Goal: Task Accomplishment & Management: Use online tool/utility

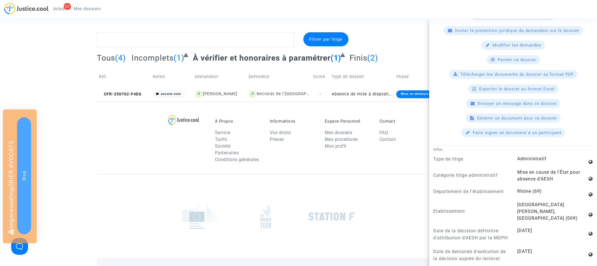
scroll to position [341, 0]
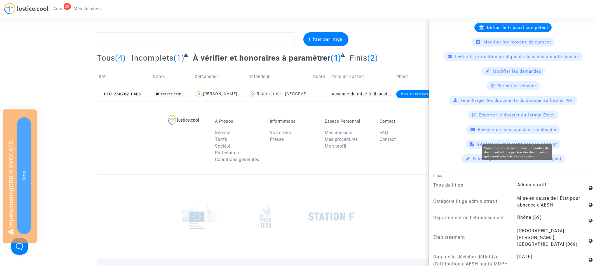
click at [510, 141] on span "Générer un document pour ce dossier" at bounding box center [518, 143] width 80 height 5
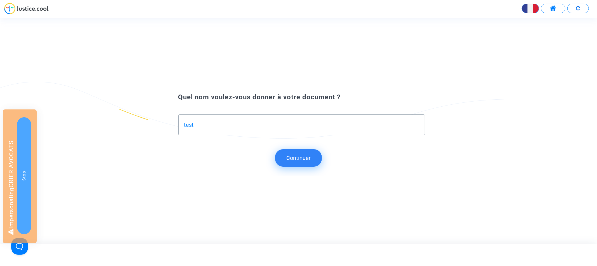
type input "test"
click at [311, 155] on button "Continuer" at bounding box center [298, 157] width 47 height 17
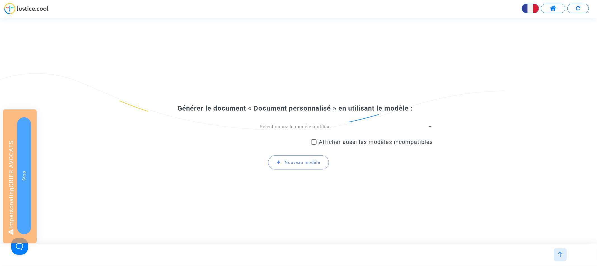
click at [283, 125] on span "Sélectionnez le modèle à utiliser" at bounding box center [296, 126] width 73 height 5
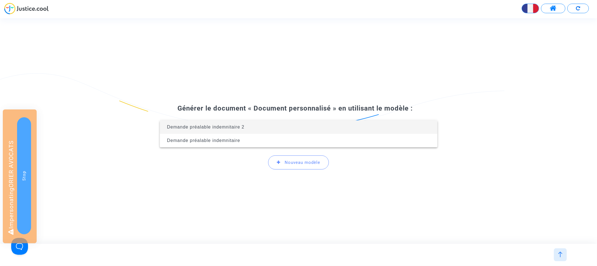
click at [274, 127] on span "Demande préalable indemnitaire 2" at bounding box center [298, 126] width 269 height 13
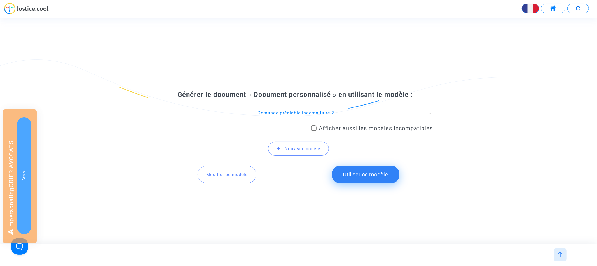
click at [238, 174] on span "Modifier ce modèle" at bounding box center [226, 174] width 41 height 5
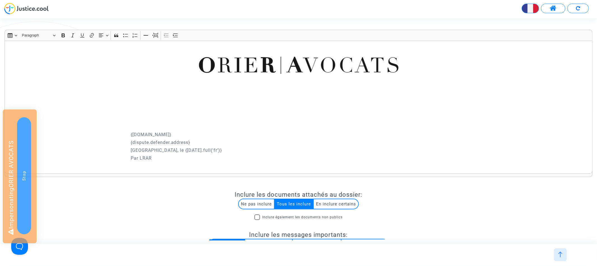
scroll to position [68, 0]
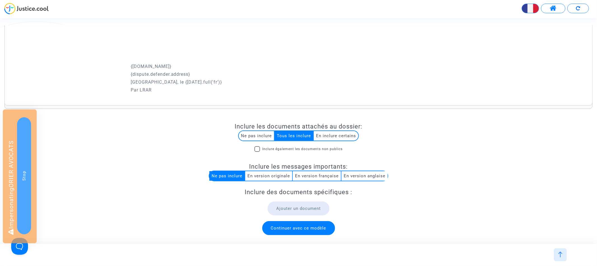
click at [291, 229] on span "Continuer avec ce modèle" at bounding box center [298, 227] width 55 height 5
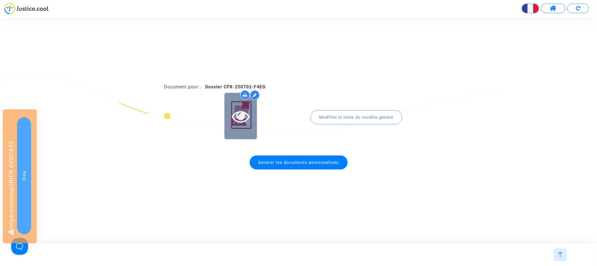
click at [245, 117] on icon at bounding box center [241, 116] width 18 height 18
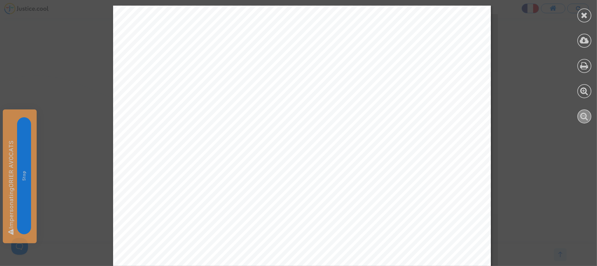
click at [589, 120] on div at bounding box center [585, 116] width 14 height 14
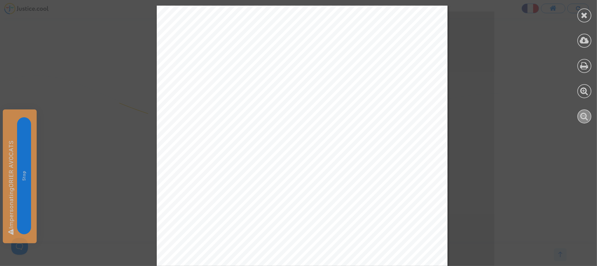
click at [589, 120] on div at bounding box center [585, 116] width 14 height 14
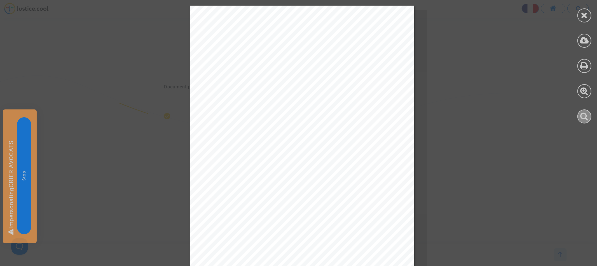
click at [589, 120] on div at bounding box center [585, 116] width 14 height 14
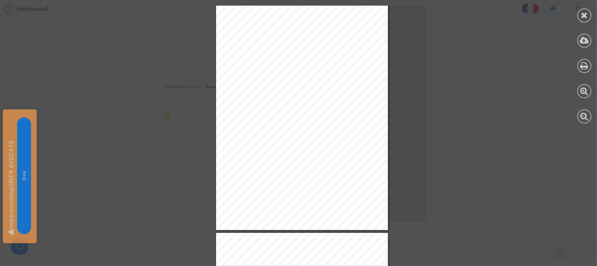
scroll to position [19, 0]
click at [582, 20] on div at bounding box center [585, 15] width 14 height 14
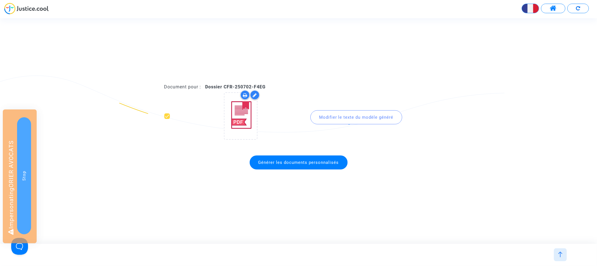
click at [558, 256] on img at bounding box center [561, 254] width 6 height 6
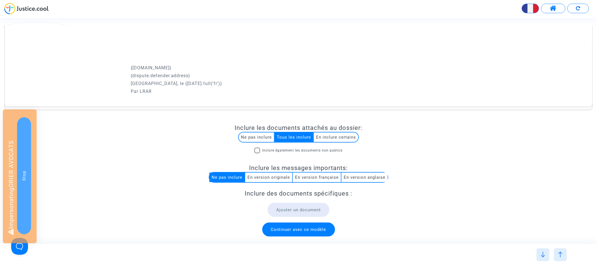
scroll to position [0, 0]
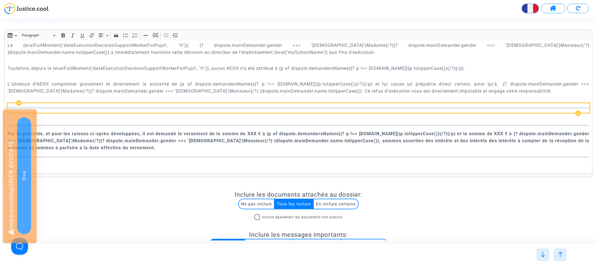
click at [201, 107] on hr "Rich Text Editor, main" at bounding box center [299, 107] width 583 height 1
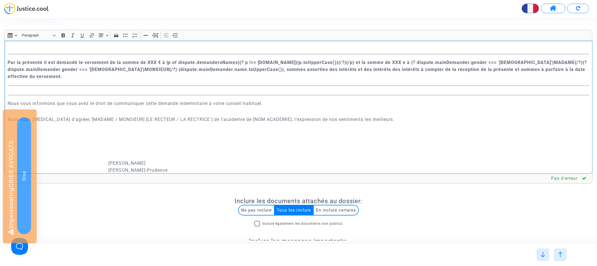
scroll to position [1034, 0]
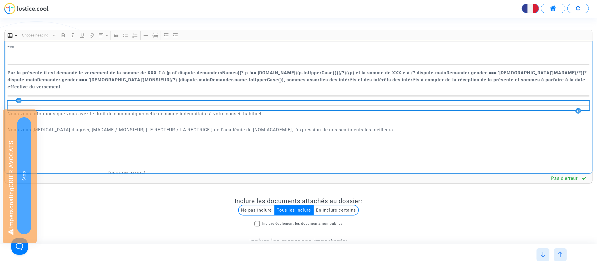
click at [242, 101] on div "Rich Text Editor, main" at bounding box center [299, 106] width 583 height 10
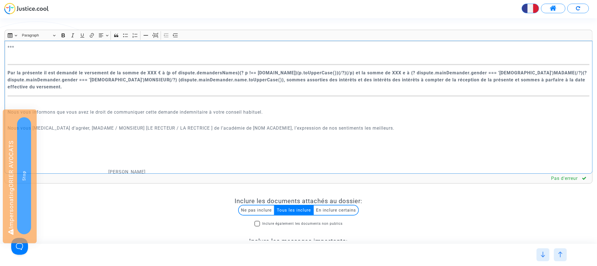
scroll to position [104, 0]
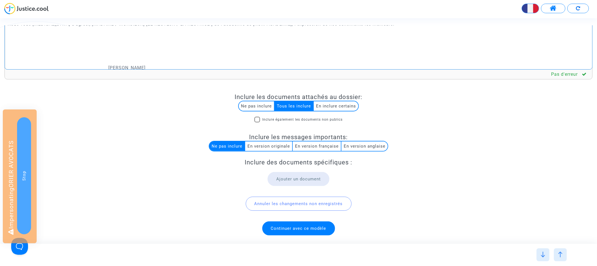
click at [289, 225] on span "Continuer avec ce modèle" at bounding box center [298, 227] width 55 height 5
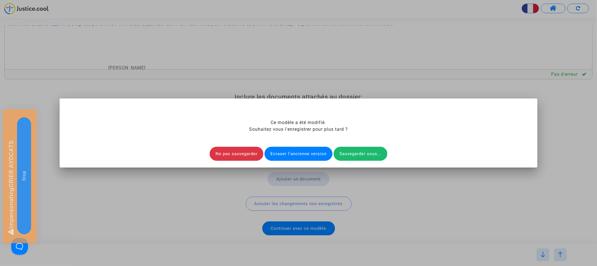
click at [299, 155] on div "Ecraser l'ancienne version" at bounding box center [299, 153] width 68 height 14
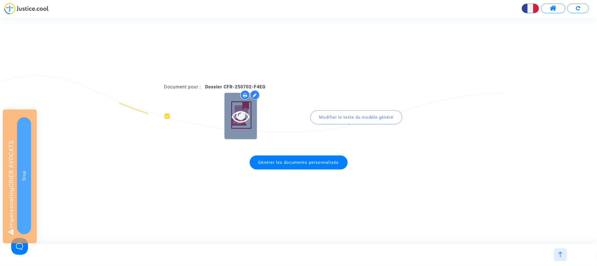
click at [245, 114] on icon at bounding box center [241, 116] width 18 height 18
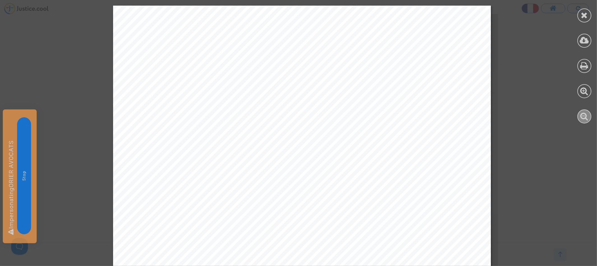
click at [587, 117] on icon at bounding box center [585, 116] width 8 height 8
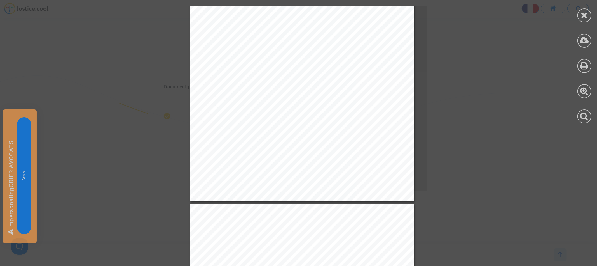
scroll to position [121, 0]
click at [589, 17] on div at bounding box center [585, 15] width 14 height 14
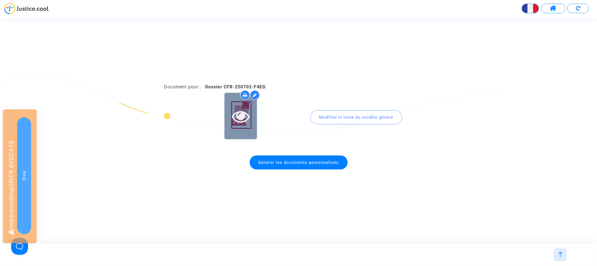
click at [243, 113] on icon at bounding box center [241, 116] width 18 height 18
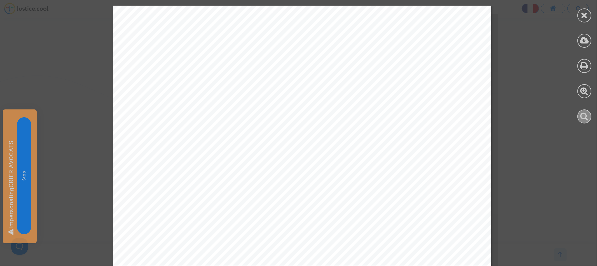
click at [589, 117] on icon at bounding box center [585, 116] width 8 height 8
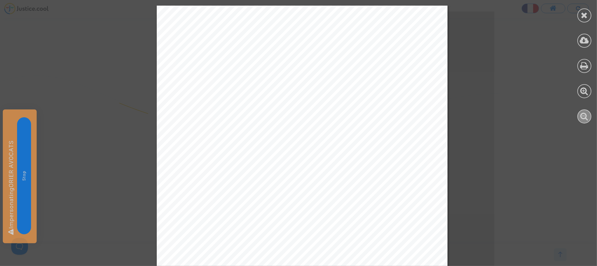
click at [589, 117] on icon at bounding box center [585, 116] width 8 height 8
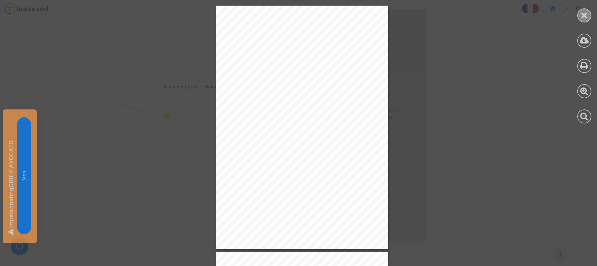
click at [586, 16] on icon at bounding box center [584, 15] width 7 height 8
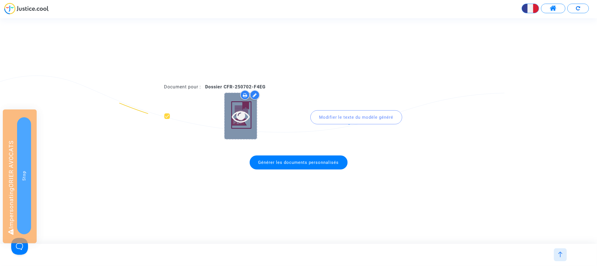
click at [247, 118] on icon at bounding box center [241, 116] width 18 height 18
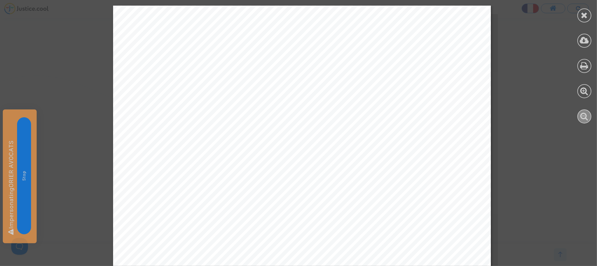
click at [585, 117] on icon at bounding box center [585, 116] width 8 height 8
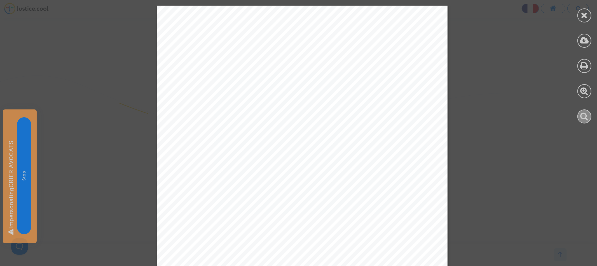
click at [585, 117] on icon at bounding box center [585, 116] width 8 height 8
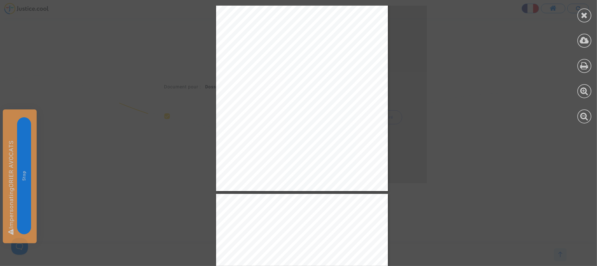
scroll to position [57, 0]
click at [589, 14] on div at bounding box center [585, 15] width 14 height 14
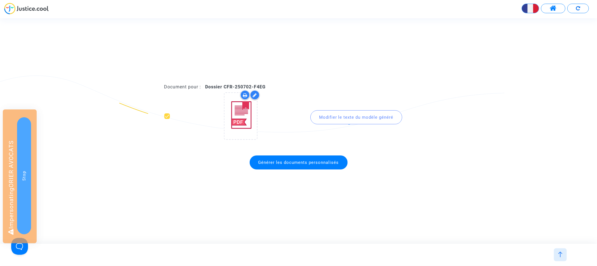
click at [561, 252] on img at bounding box center [561, 254] width 6 height 6
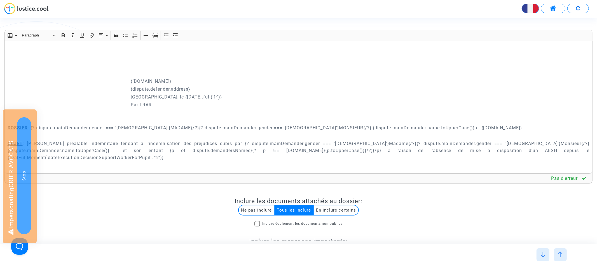
scroll to position [81, 0]
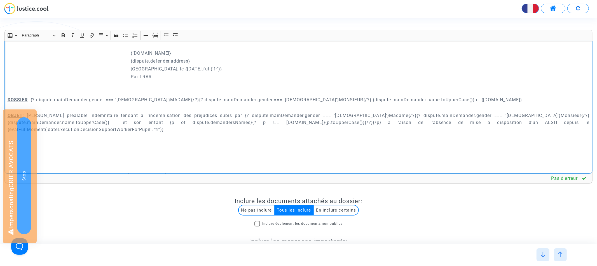
drag, startPoint x: 300, startPoint y: 99, endPoint x: 313, endPoint y: 99, distance: 13.2
click at [313, 99] on p "DOSSIER : {? dispute.mainDemander.gender === '[DEMOGRAPHIC_DATA]'}MADAME{/?}{? …" at bounding box center [299, 99] width 583 height 7
click at [429, 96] on p "DOSSIER : {? dispute.mainDemander.gender === '[DEMOGRAPHIC_DATA]'}MADAME{/?}{? …" at bounding box center [299, 99] width 583 height 7
click at [409, 98] on p "DOSSIER : {? dispute.mainDemander.gender === '[DEMOGRAPHIC_DATA]'}MADAME{/?}{? …" at bounding box center [299, 99] width 583 height 7
drag, startPoint x: 493, startPoint y: 98, endPoint x: 444, endPoint y: 99, distance: 49.0
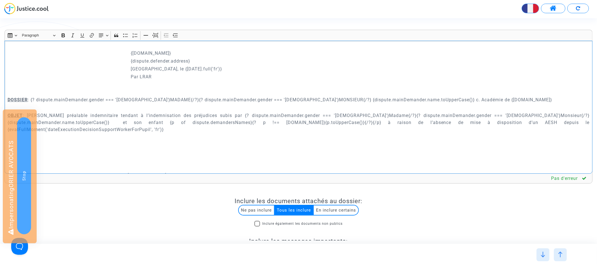
click at [444, 99] on p "DOSSIER : {? dispute.mainDemander.gender === '[DEMOGRAPHIC_DATA]'}MADAME{/?}{? …" at bounding box center [299, 99] width 583 height 7
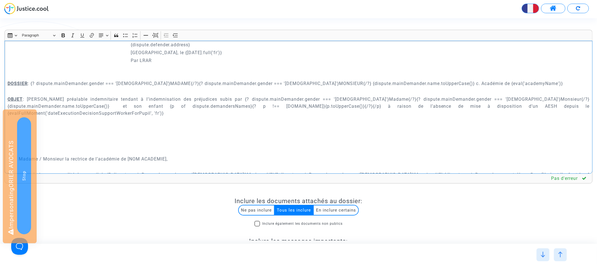
scroll to position [99, 0]
drag, startPoint x: 441, startPoint y: 81, endPoint x: 495, endPoint y: 80, distance: 54.3
click at [495, 80] on p "DOSSIER : {? dispute.mainDemander.gender === '[DEMOGRAPHIC_DATA]'}MADAME{/?}{? …" at bounding box center [299, 81] width 583 height 7
copy p "{eval('academyName')}"
click at [483, 83] on p "DOSSIER : {? dispute.mainDemander.gender === '[DEMOGRAPHIC_DATA]'}MADAME{/?}{? …" at bounding box center [299, 81] width 583 height 7
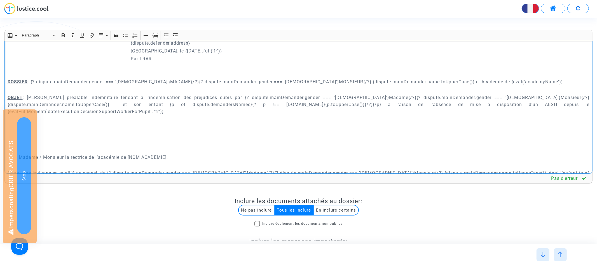
click at [490, 80] on p "DOSSIER : {? dispute.mainDemander.gender === '[DEMOGRAPHIC_DATA]'}MADAME{/?}{? …" at bounding box center [299, 81] width 583 height 7
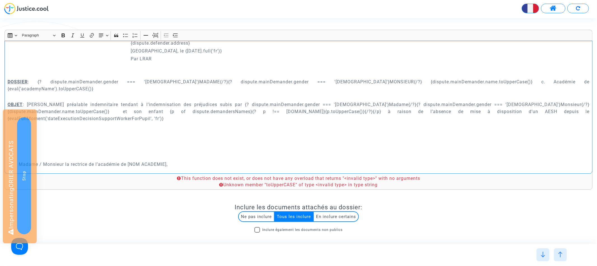
click at [515, 80] on p "DOSSIER : {? dispute.mainDemander.gender === '[DEMOGRAPHIC_DATA]'}MADAME{/?}{? …" at bounding box center [299, 85] width 583 height 14
click at [520, 82] on p "DOSSIER : {? dispute.mainDemander.gender === '[DEMOGRAPHIC_DATA]'}MADAME{/?}{? …" at bounding box center [299, 85] width 583 height 14
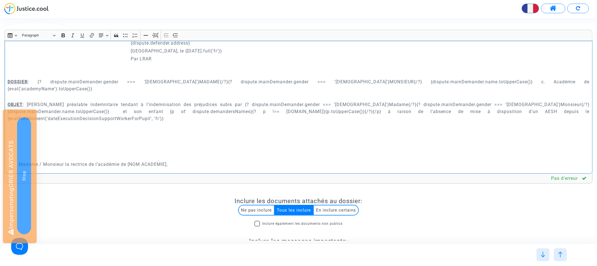
drag, startPoint x: 441, startPoint y: 80, endPoint x: 544, endPoint y: 80, distance: 103.9
click at [544, 80] on p "DOSSIER : {? dispute.mainDemander.gender === '[DEMOGRAPHIC_DATA]'}MADAME{/?}{? …" at bounding box center [299, 85] width 583 height 14
copy p "{eval('academyName').toUpperCase()}"
drag, startPoint x: 128, startPoint y: 148, endPoint x: 168, endPoint y: 148, distance: 39.8
click at [168, 160] on p "Madame / Monsieur la rectrice de l’académie de [NOM ACADEMIE]," at bounding box center [304, 163] width 571 height 7
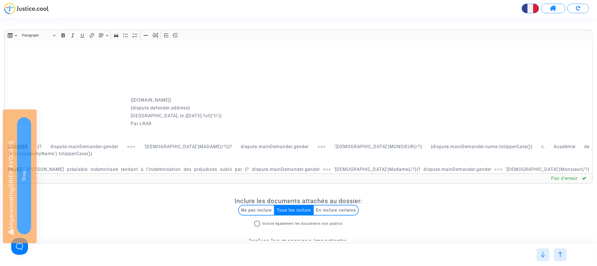
scroll to position [38, 0]
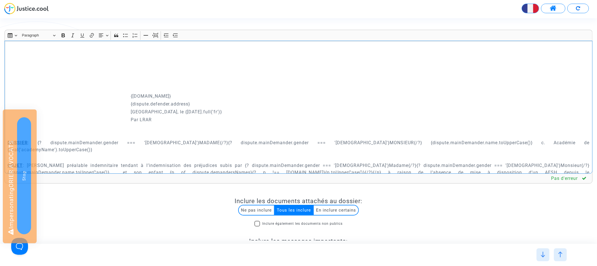
drag, startPoint x: 131, startPoint y: 103, endPoint x: 232, endPoint y: 103, distance: 101.9
click at [232, 103] on p "{dispute.defender.address}" at bounding box center [360, 103] width 459 height 7
drag, startPoint x: 130, startPoint y: 95, endPoint x: 220, endPoint y: 97, distance: 90.2
click at [220, 97] on p "{[DOMAIN_NAME]}" at bounding box center [360, 95] width 459 height 7
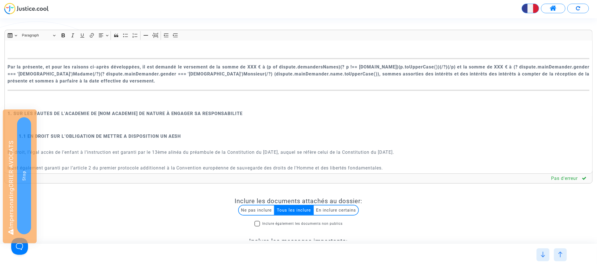
scroll to position [355, 0]
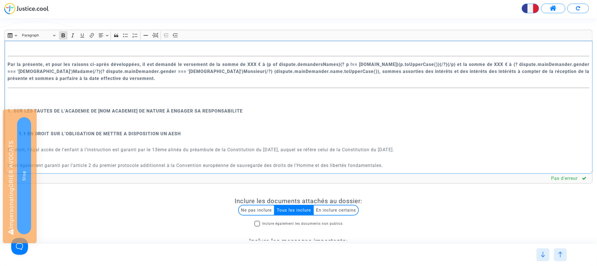
click at [100, 108] on strong "1. SUR LES FAUTES DE L’ACADEMIE DE [NOM ACADEMIE] DE NATURE À ENGAGER SA RESPON…" at bounding box center [126, 110] width 236 height 5
drag, startPoint x: 97, startPoint y: 97, endPoint x: 138, endPoint y: 97, distance: 40.3
click at [138, 108] on strong "1. SUR LES FAUTES DE L’ACADEMIE DE [NOM ACADEMIE] DE NATURE À ENGAGER SA RESPON…" at bounding box center [126, 110] width 236 height 5
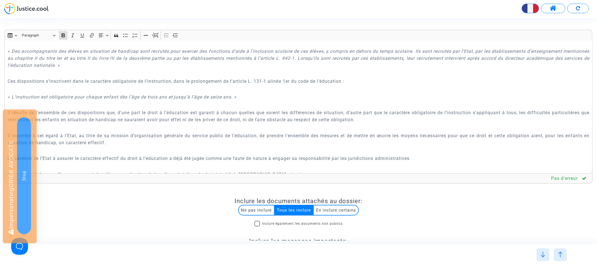
scroll to position [1048, 0]
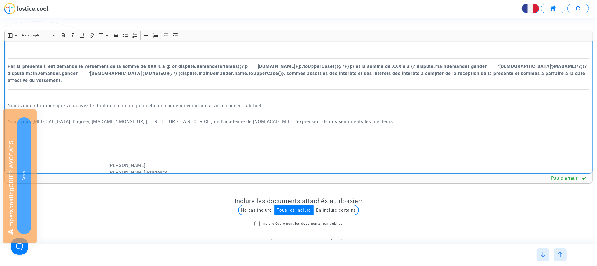
drag, startPoint x: 230, startPoint y: 108, endPoint x: 266, endPoint y: 106, distance: 35.6
click at [266, 118] on p "Nous vous [MEDICAL_DATA] d’agréer, [MADAME / MONSIEUR] [LE RECTEUR / LA RECTRIC…" at bounding box center [299, 121] width 583 height 7
drag, startPoint x: 270, startPoint y: 107, endPoint x: 231, endPoint y: 107, distance: 38.9
click at [231, 118] on p "Nous vous [MEDICAL_DATA] d’agréer, [MADAME / MONSIEUR] [LE RECTEUR / LA RECTRIC…" at bounding box center [299, 121] width 583 height 7
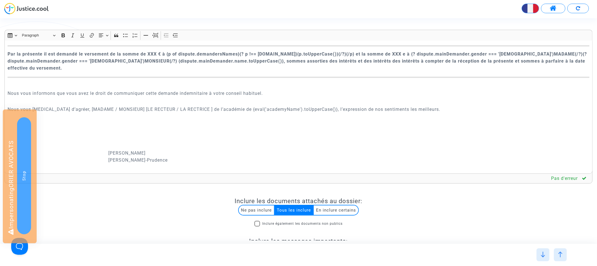
scroll to position [1063, 0]
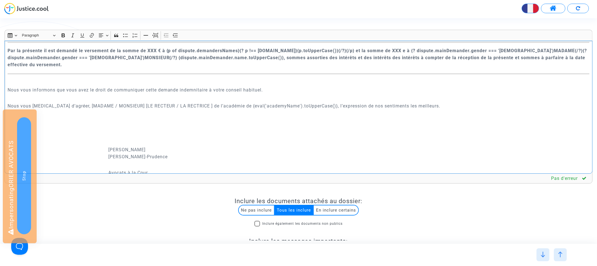
click at [71, 102] on p "Nous vous [MEDICAL_DATA] d’agréer, [MADAME / MONSIEUR] [LE RECTEUR / LA RECTRIC…" at bounding box center [299, 105] width 583 height 7
drag, startPoint x: 120, startPoint y: 92, endPoint x: 73, endPoint y: 91, distance: 46.8
click at [73, 102] on p "Nous vous [MEDICAL_DATA] d’[PERSON_NAME], MADAME / MONSIEUR] [LE RECTEUR / LA R…" at bounding box center [299, 105] width 583 height 7
click at [71, 102] on p "Nous vous [MEDICAL_DATA] d’[PERSON_NAME], MADAME / MONSIEUR] [LE RECTEUR / LA R…" at bounding box center [299, 105] width 583 height 7
drag, startPoint x: 69, startPoint y: 92, endPoint x: 189, endPoint y: 92, distance: 119.9
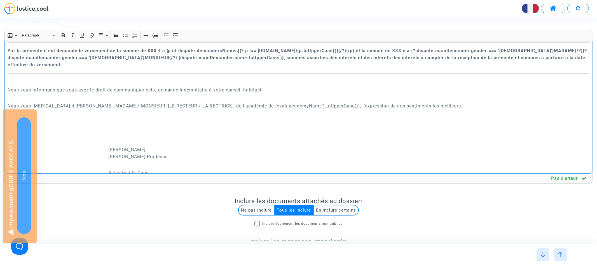
click at [189, 102] on p "Nous vous [MEDICAL_DATA] d’[PERSON_NAME], MADAME / MONSIEUR] [LE RECTEUR / LA R…" at bounding box center [299, 105] width 583 height 7
click at [114, 102] on p "Nous vous [MEDICAL_DATA] d’agréer, Madame / Monsieur la rectrice de l’académie …" at bounding box center [299, 105] width 583 height 7
drag, startPoint x: 141, startPoint y: 90, endPoint x: 165, endPoint y: 90, distance: 23.8
click at [165, 102] on p "Nous vous [MEDICAL_DATA] d’agréer, Madame / Monsieur le recteur / la rectrice d…" at bounding box center [299, 105] width 583 height 7
click at [87, 102] on p "Nous vous [MEDICAL_DATA] d’agréer, Madame / Monsieur le recteur / de l’académie…" at bounding box center [299, 105] width 583 height 7
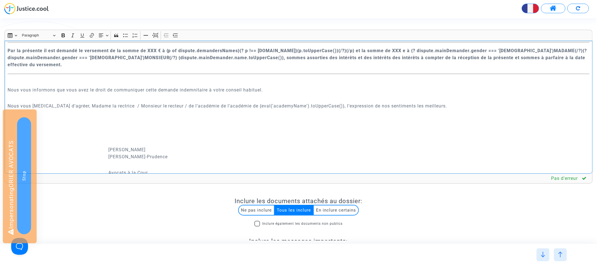
click at [163, 102] on p "Nous vous [MEDICAL_DATA] d’agréer, Madame la rectrice / Monsieur le recteur / d…" at bounding box center [299, 105] width 583 height 7
click at [165, 102] on p "Nous vous [MEDICAL_DATA] d’agréer, Madame la rectrice / Monsieur le recteur / d…" at bounding box center [299, 105] width 583 height 7
click at [115, 102] on p "Nous vous [MEDICAL_DATA] d’[PERSON_NAME], Madame la rectrice / Monsieur le rect…" at bounding box center [299, 105] width 583 height 7
click at [140, 95] on div "{eval('academyName').toUpperCase()} {dispute.defender.address} [GEOGRAPHIC_DATA…" at bounding box center [298, 107] width 588 height 133
drag, startPoint x: 226, startPoint y: 91, endPoint x: 195, endPoint y: 91, distance: 30.8
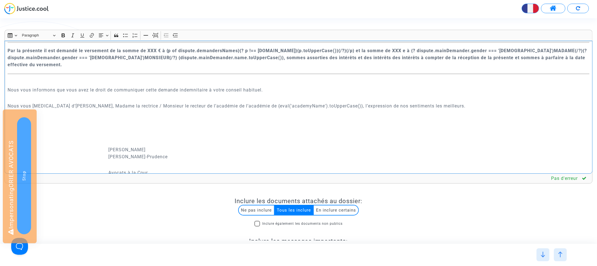
click at [195, 102] on p "Nous vous [MEDICAL_DATA] d’[PERSON_NAME], Madame la rectrice / Monsieur le rect…" at bounding box center [299, 105] width 583 height 7
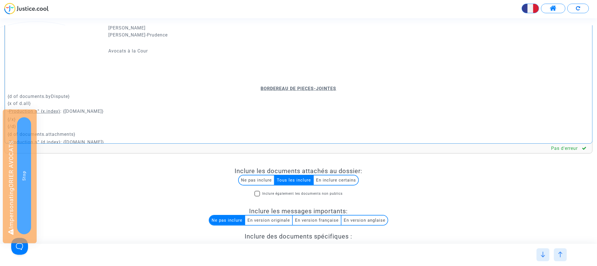
scroll to position [104, 0]
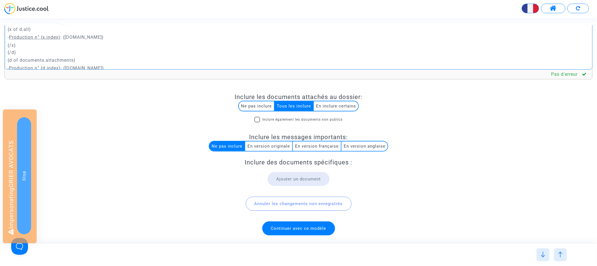
click at [311, 230] on span "Continuer avec ce modèle" at bounding box center [298, 227] width 55 height 5
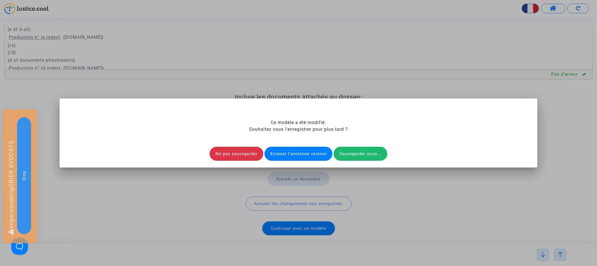
click at [294, 153] on div "Ecraser l'ancienne version" at bounding box center [299, 153] width 68 height 14
click at [296, 152] on div "Ecraser l'ancienne version" at bounding box center [299, 153] width 68 height 14
click at [268, 57] on div at bounding box center [298, 133] width 597 height 266
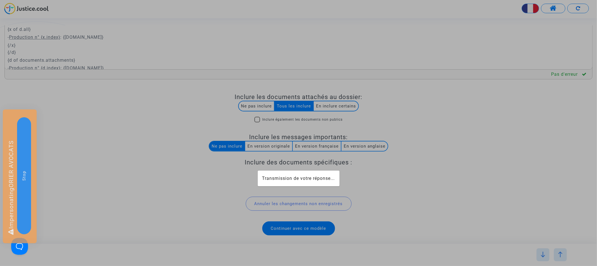
click at [340, 57] on div at bounding box center [298, 133] width 597 height 266
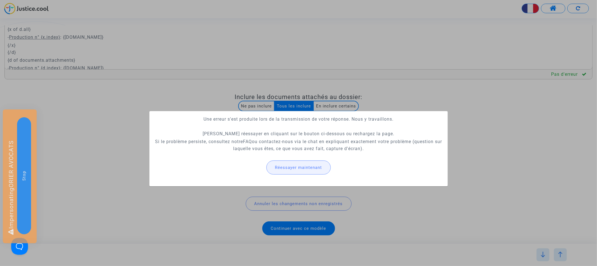
click at [313, 171] on button "Réessayer maintenant" at bounding box center [299, 167] width 64 height 14
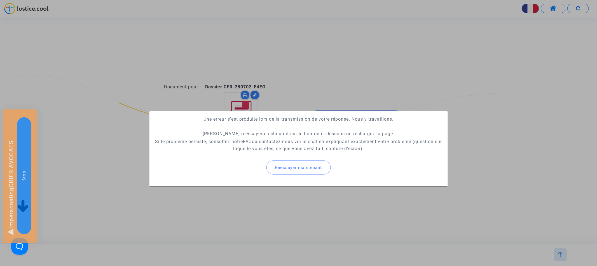
click at [338, 83] on div at bounding box center [298, 133] width 597 height 266
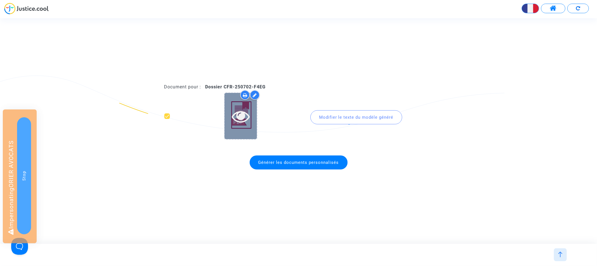
click at [239, 120] on icon at bounding box center [241, 116] width 18 height 18
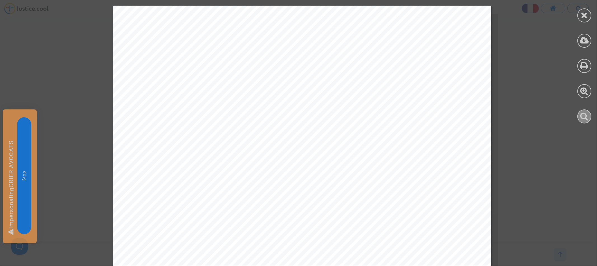
click at [586, 117] on icon at bounding box center [585, 116] width 8 height 8
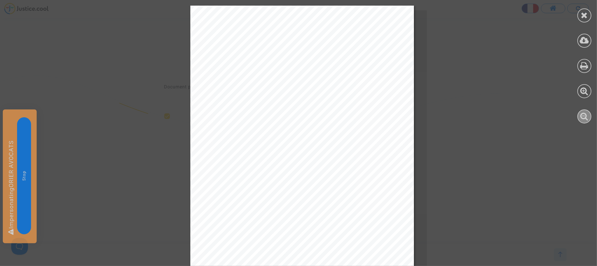
click at [586, 117] on icon at bounding box center [585, 116] width 8 height 8
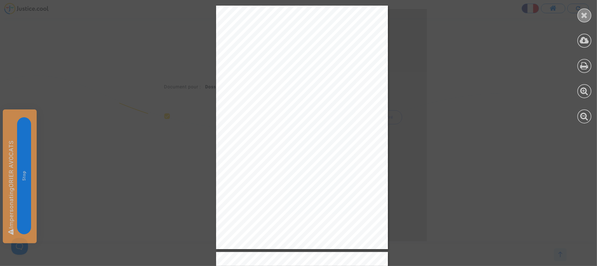
click at [588, 15] on div at bounding box center [585, 15] width 14 height 14
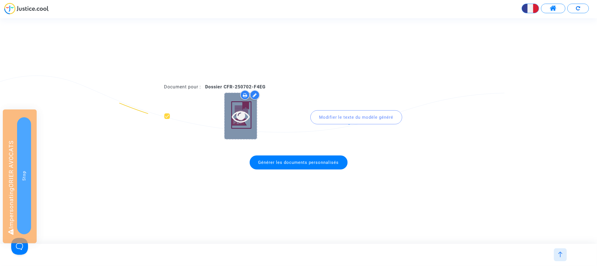
click at [241, 116] on icon at bounding box center [241, 116] width 18 height 18
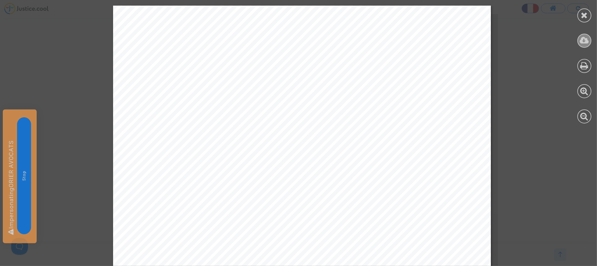
click at [579, 41] on div at bounding box center [585, 41] width 14 height 14
click at [584, 20] on div at bounding box center [585, 15] width 14 height 14
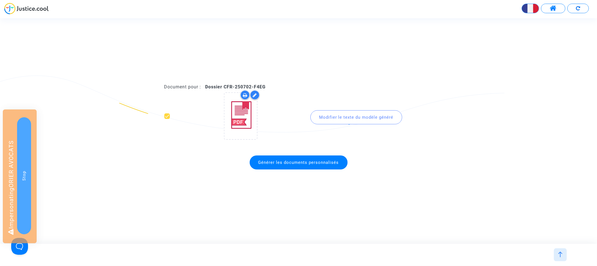
click at [574, 10] on button at bounding box center [579, 9] width 22 height 10
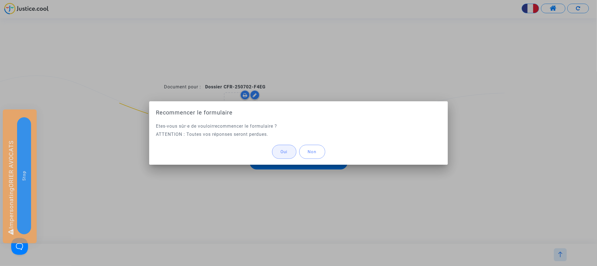
click at [280, 151] on button "Oui" at bounding box center [284, 152] width 24 height 14
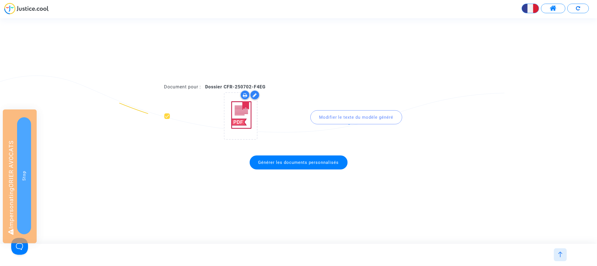
click at [546, 7] on button at bounding box center [553, 9] width 24 height 10
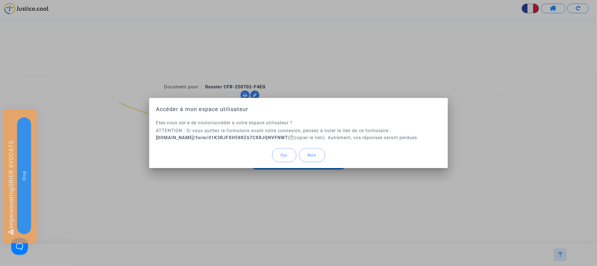
click at [289, 160] on button "Oui" at bounding box center [284, 155] width 24 height 14
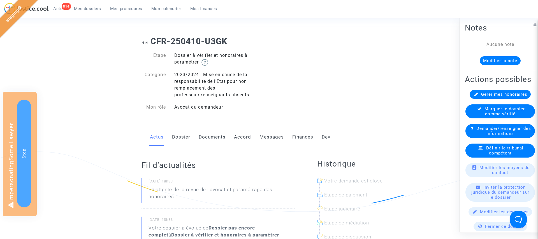
click at [184, 136] on link "Dossier" at bounding box center [181, 137] width 18 height 18
